Goal: Task Accomplishment & Management: Manage account settings

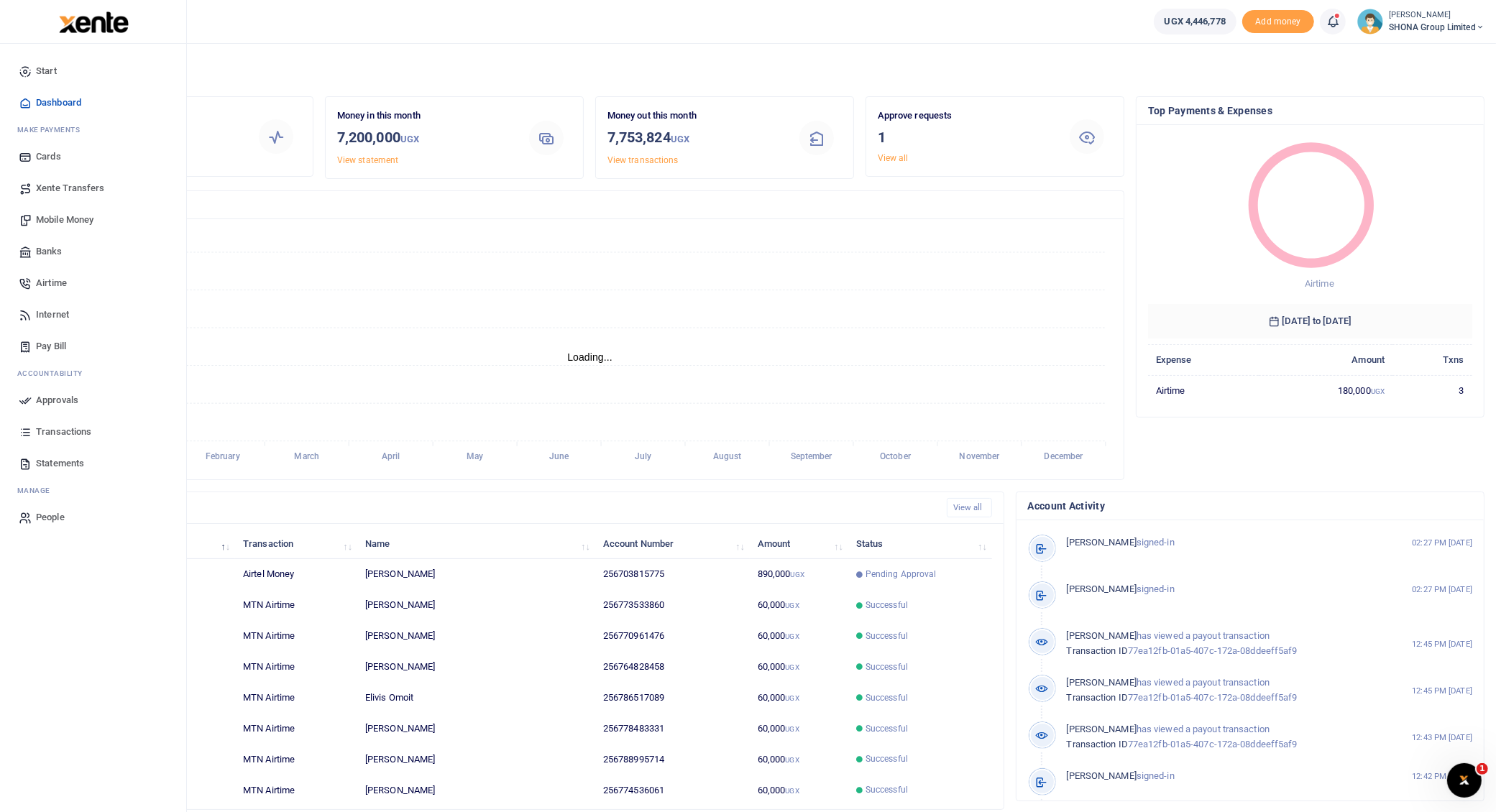
click at [54, 395] on span "Approvals" at bounding box center [57, 400] width 43 height 14
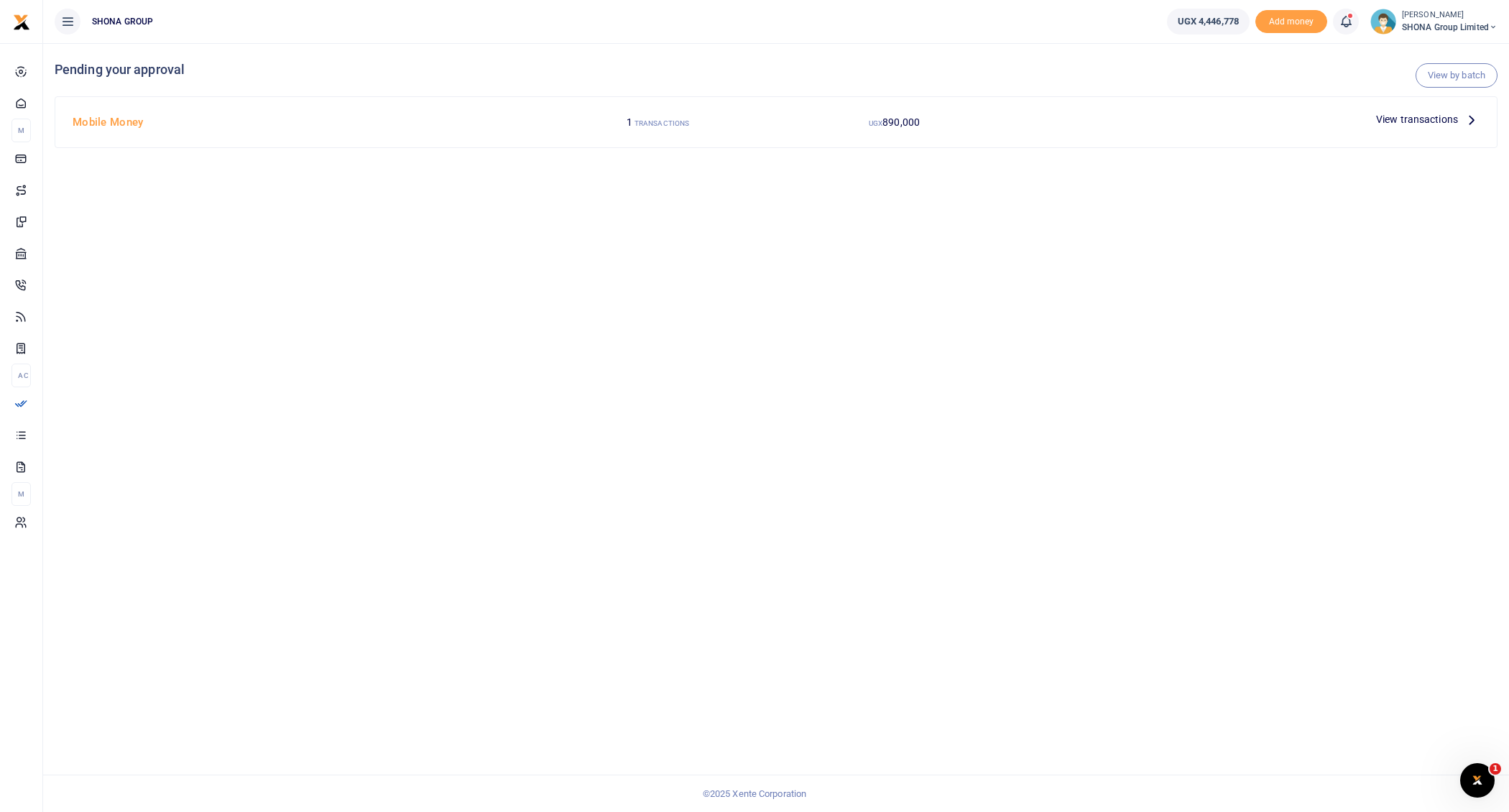
click at [1474, 117] on icon at bounding box center [1472, 119] width 16 height 16
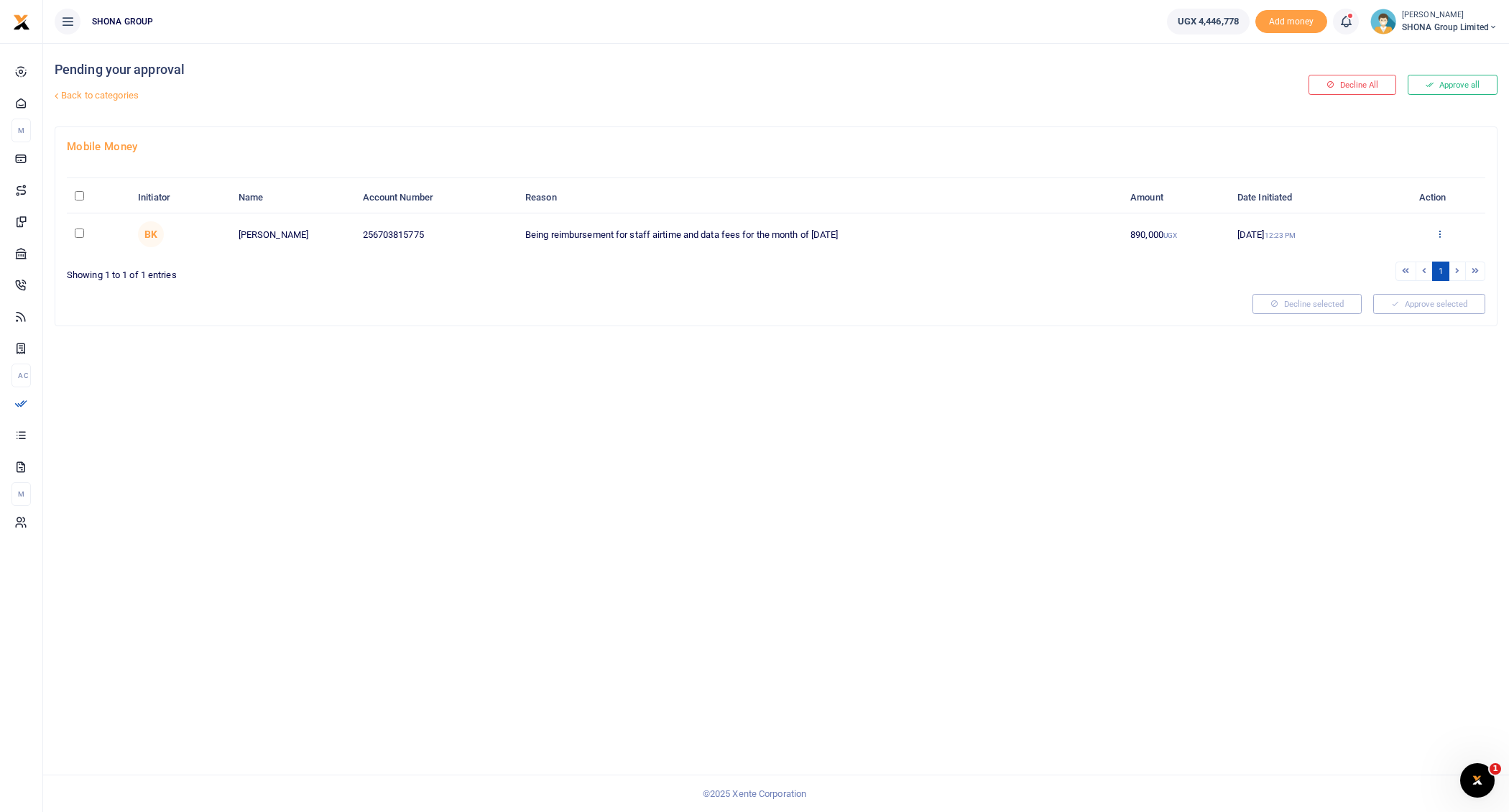
click at [1440, 228] on icon at bounding box center [1440, 233] width 10 height 10
click at [1399, 253] on link "Approve" at bounding box center [1387, 256] width 114 height 20
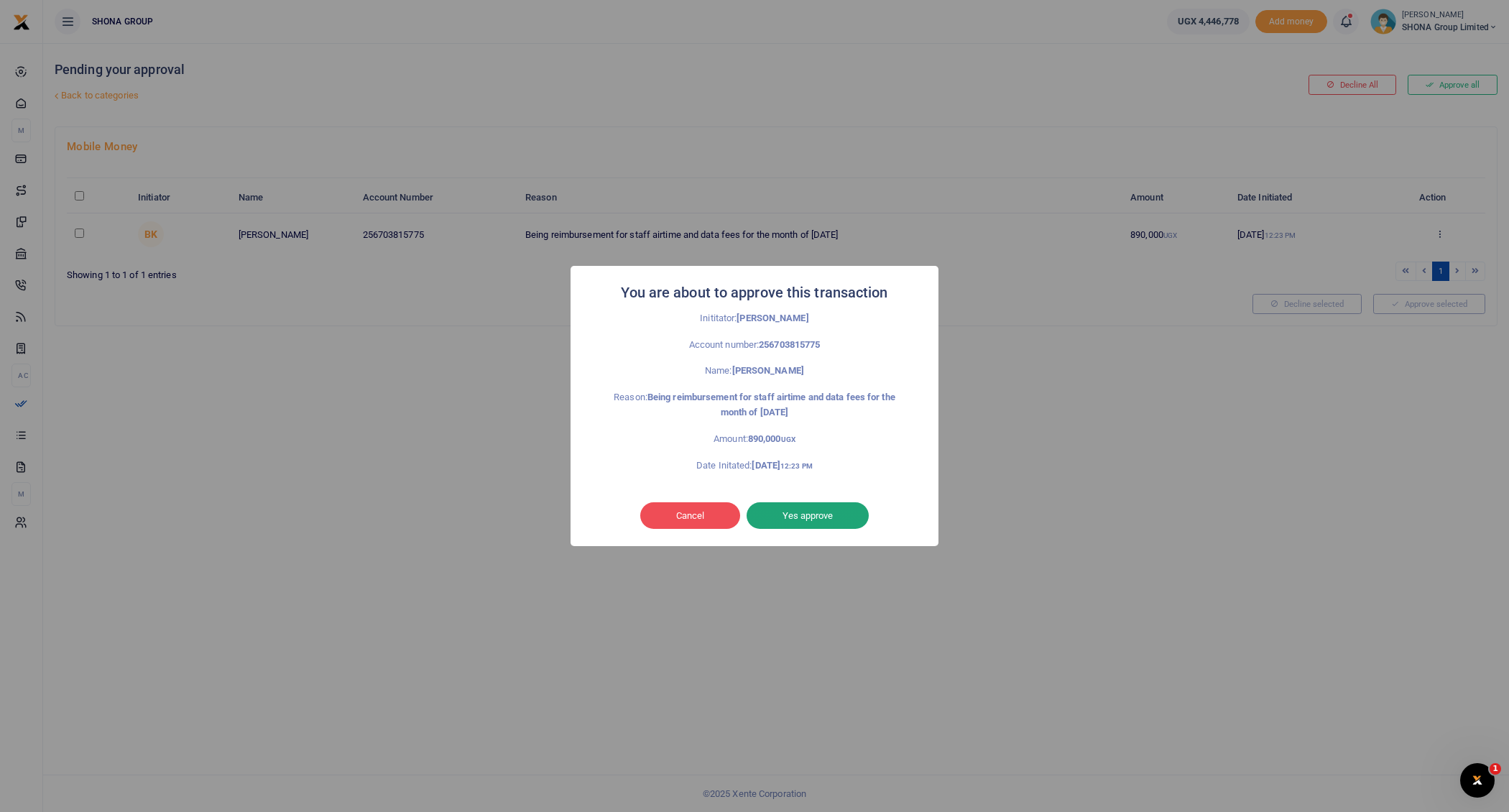
click at [821, 516] on button "Yes approve" at bounding box center [807, 515] width 122 height 28
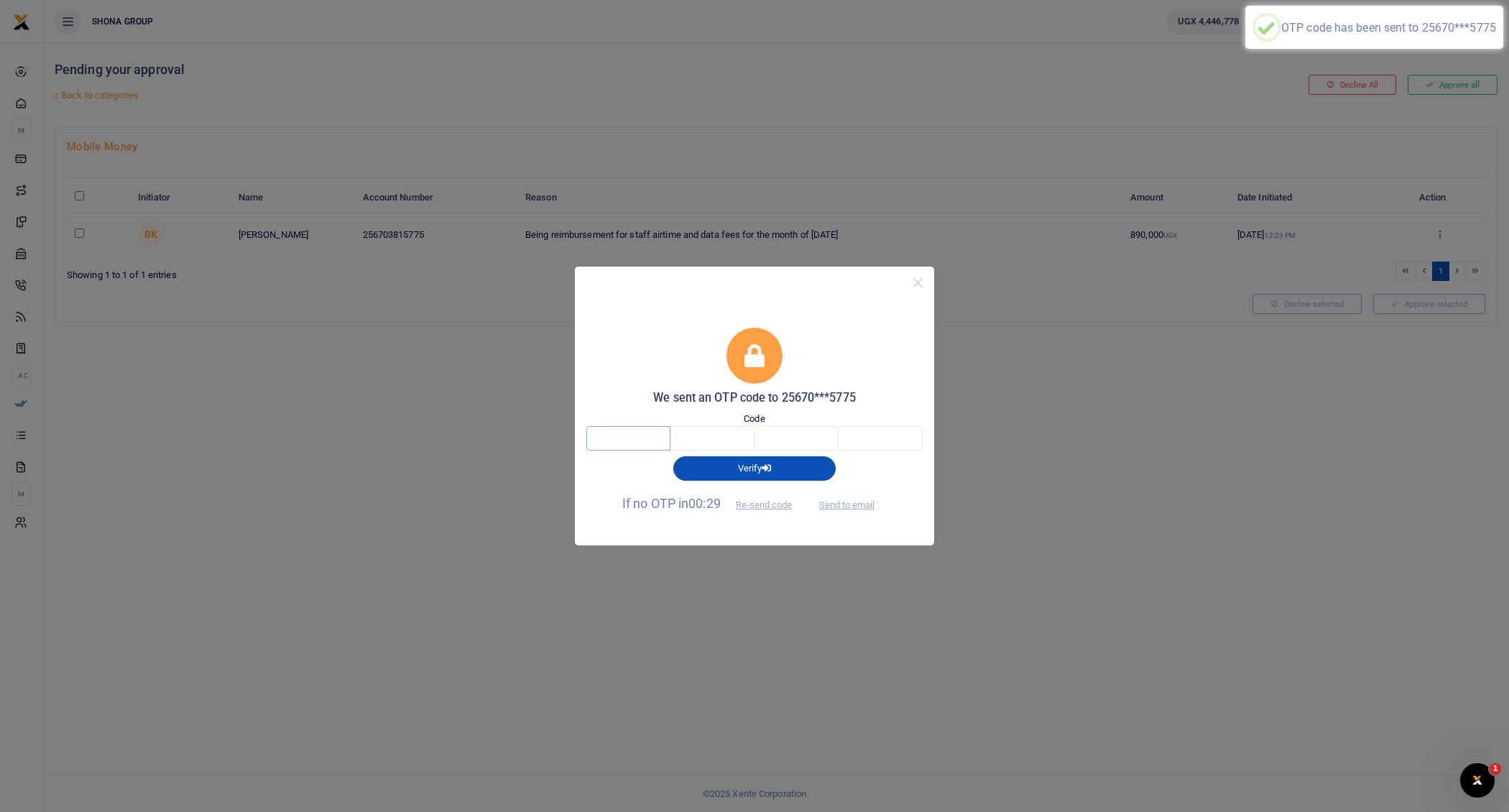
click at [622, 434] on input "text" at bounding box center [628, 438] width 84 height 24
type input "3"
type input "5"
type input "6"
type input "9"
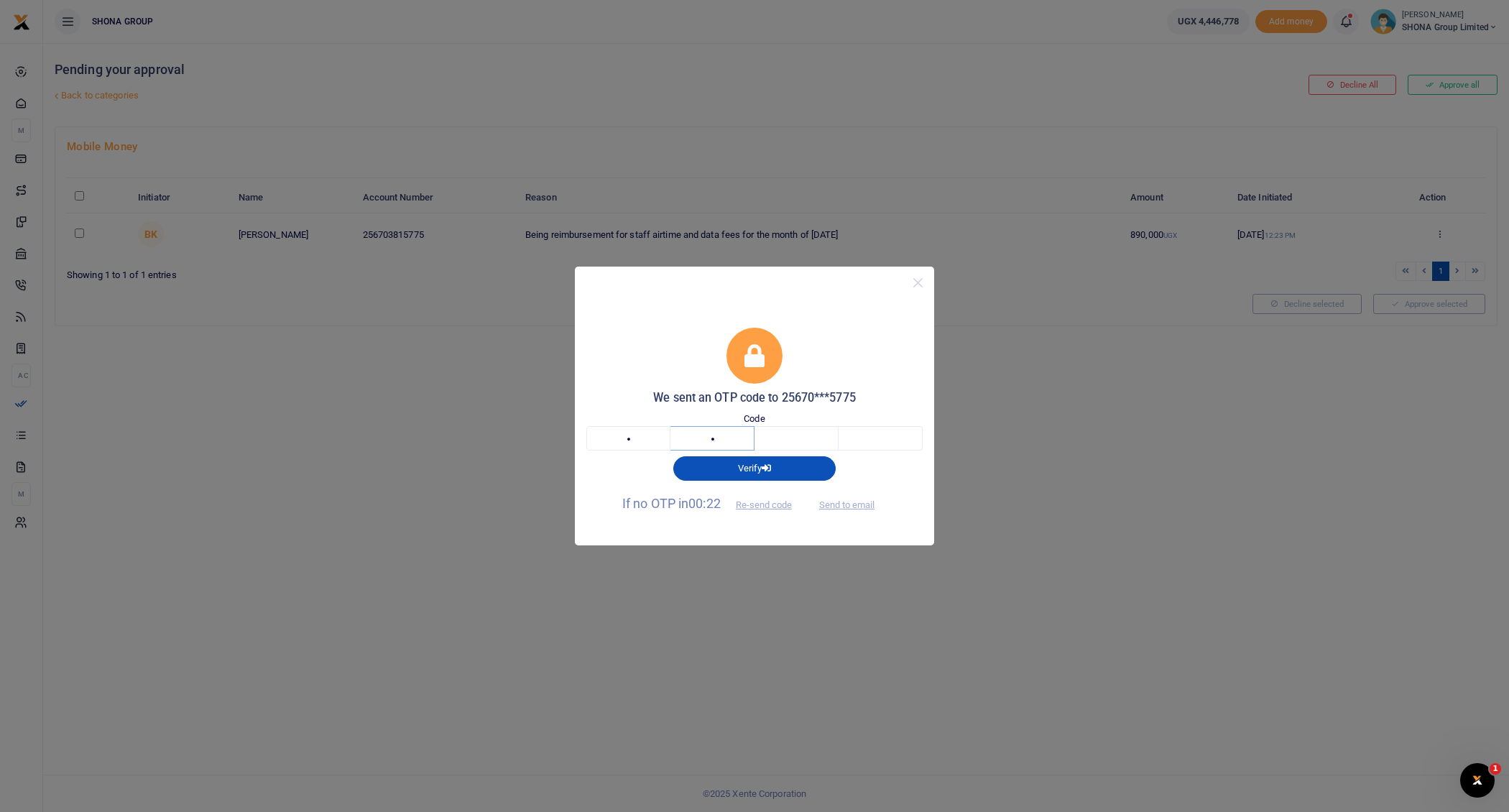
type input "0"
type input "6"
type input "9"
